Goal: Use online tool/utility: Utilize a website feature to perform a specific function

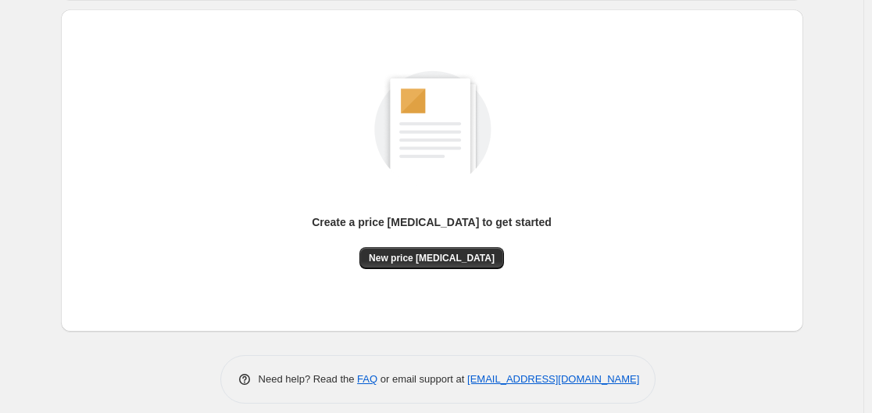
scroll to position [173, 0]
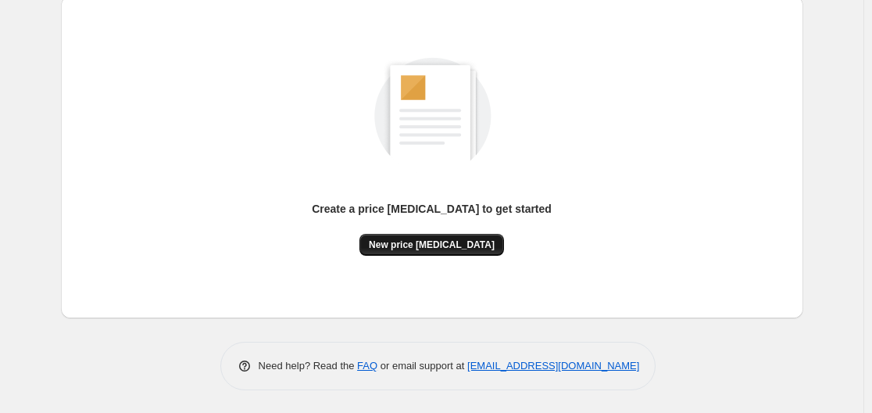
click at [453, 239] on span "New price [MEDICAL_DATA]" at bounding box center [432, 244] width 126 height 13
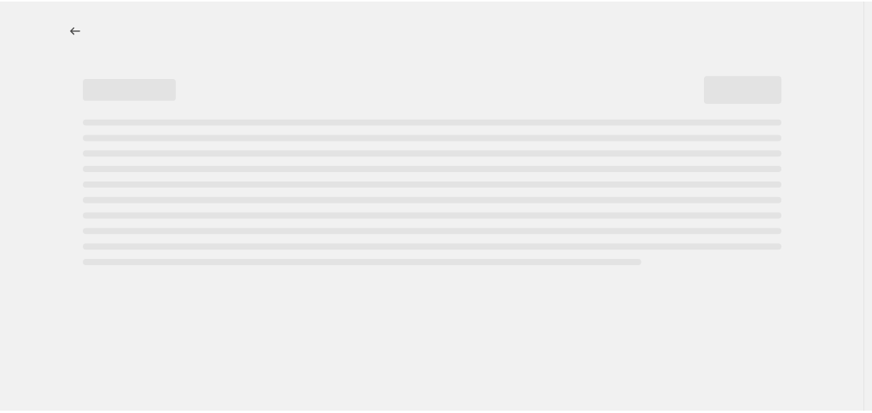
select select "percentage"
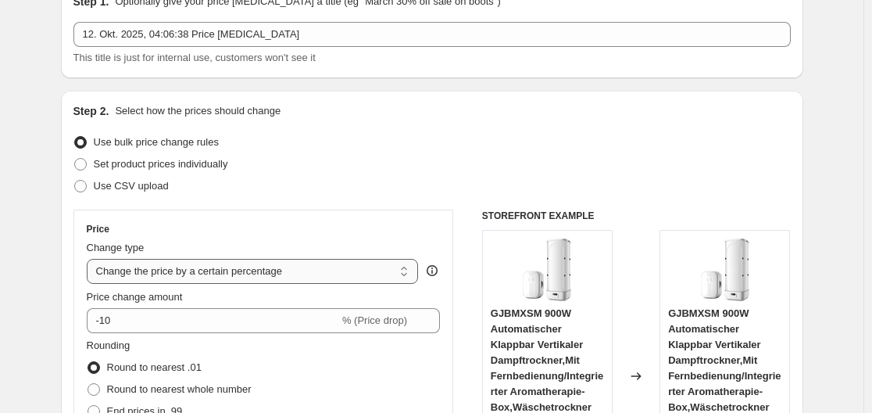
scroll to position [156, 0]
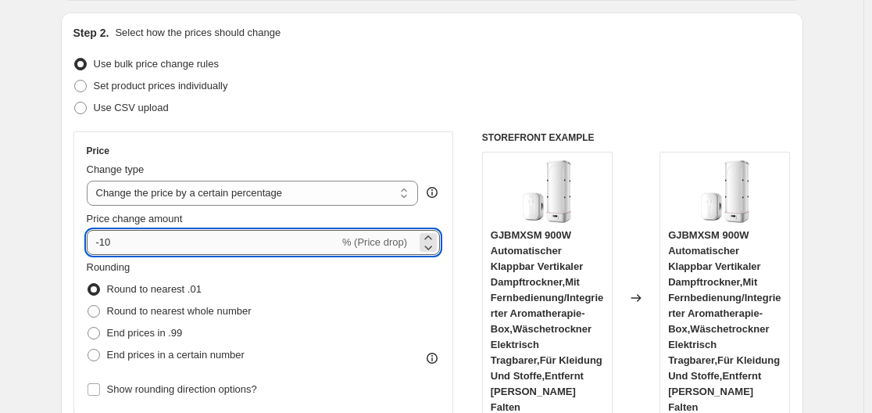
click at [173, 238] on input "-10" at bounding box center [213, 242] width 252 height 25
type input "-1"
type input "-35"
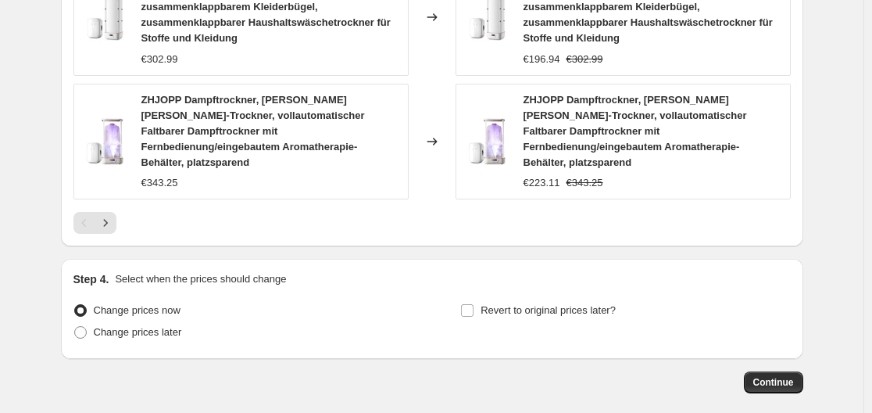
scroll to position [1378, 0]
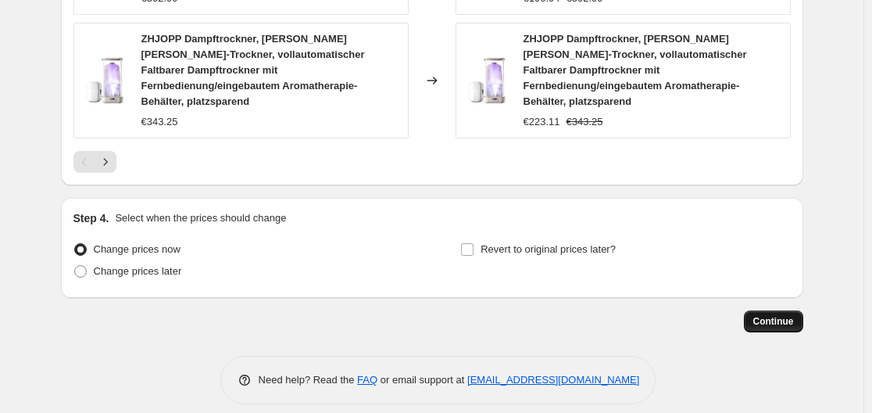
click at [782, 315] on span "Continue" at bounding box center [773, 321] width 41 height 13
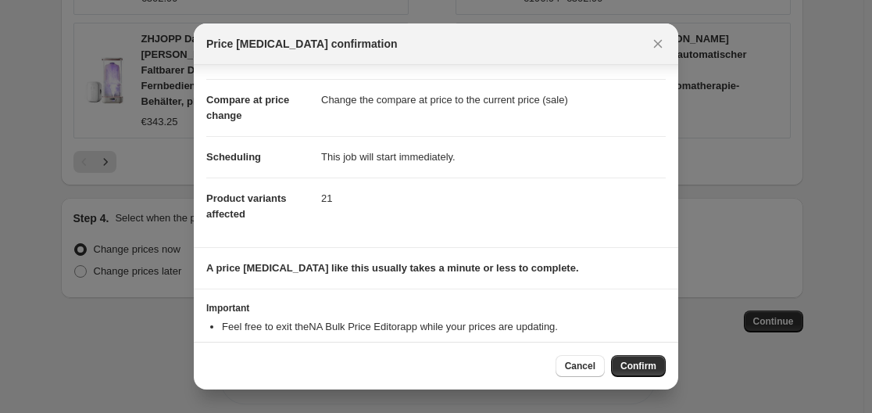
scroll to position [101, 0]
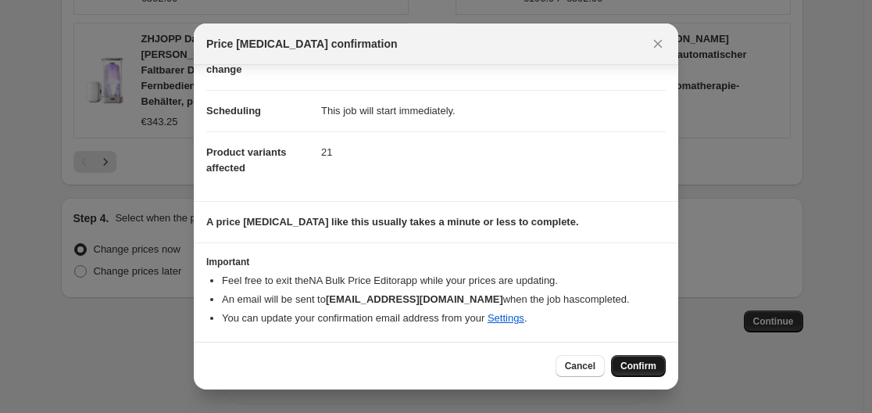
click at [628, 366] on span "Confirm" at bounding box center [638, 365] width 36 height 13
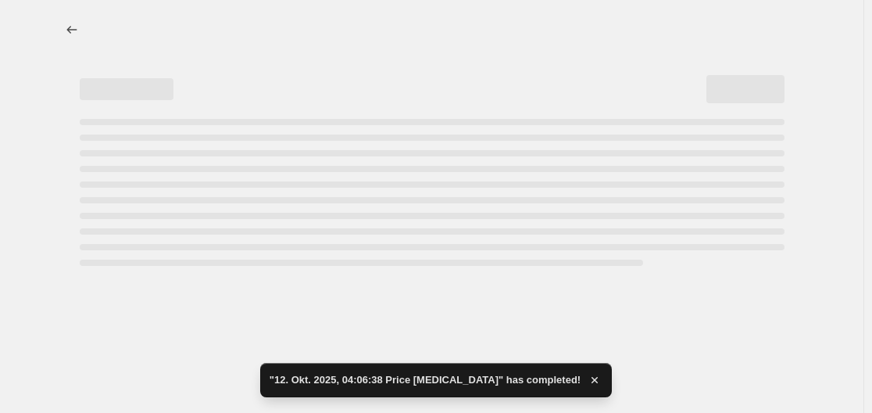
select select "percentage"
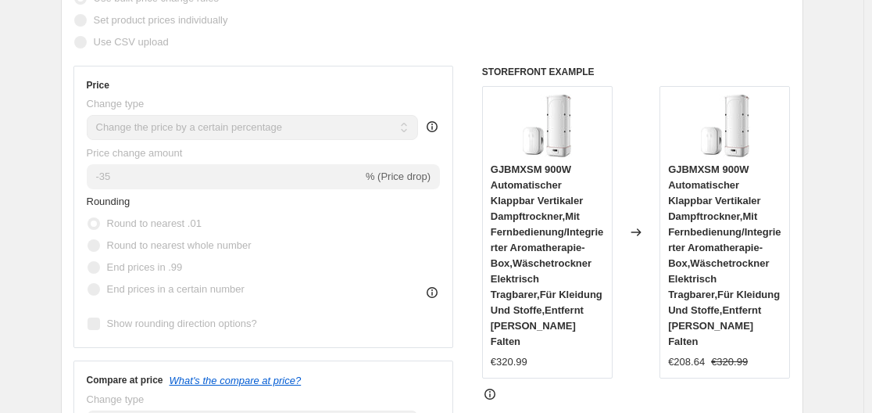
scroll to position [86, 0]
